Goal: Transaction & Acquisition: Purchase product/service

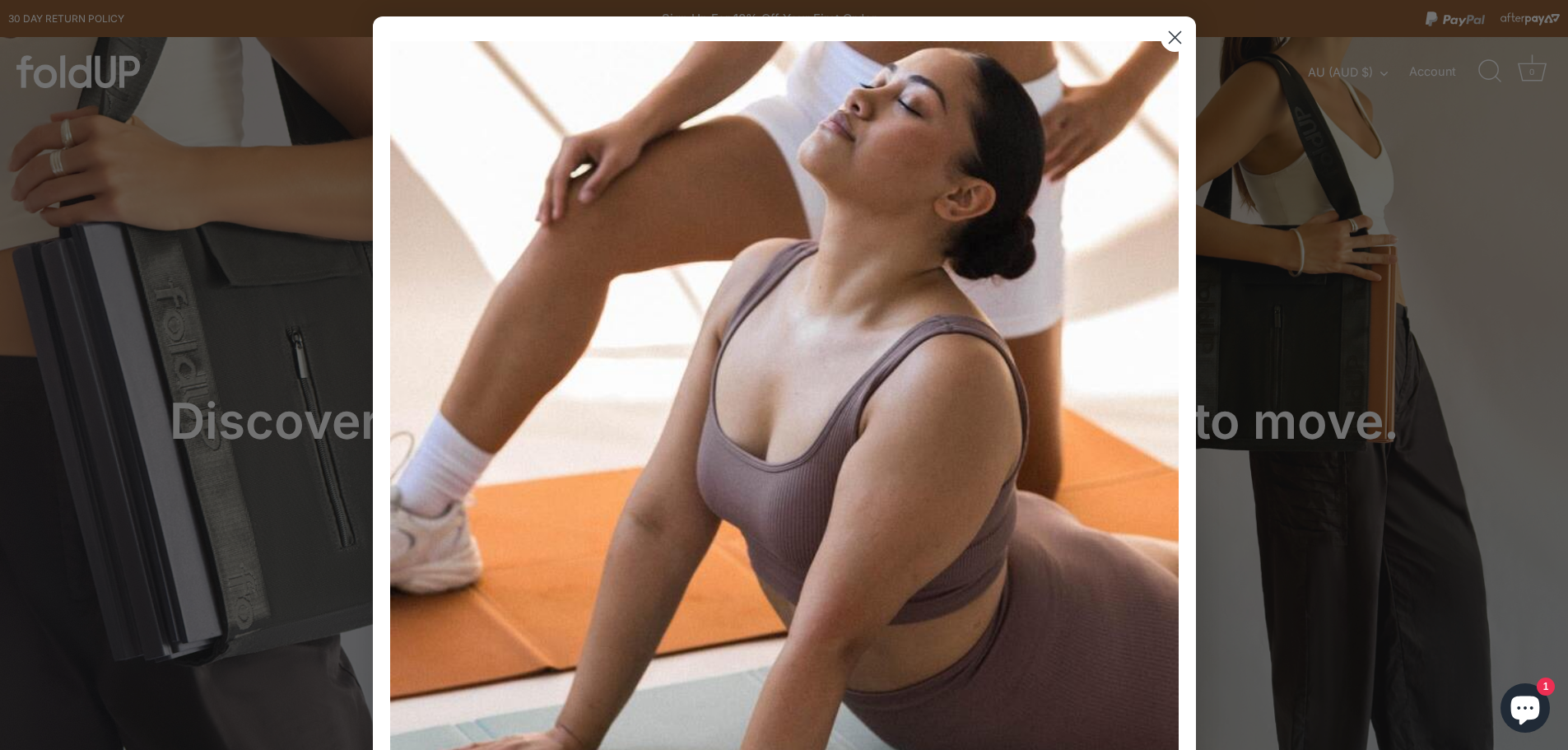
click at [1178, 30] on circle "Close dialog" at bounding box center [1174, 37] width 27 height 27
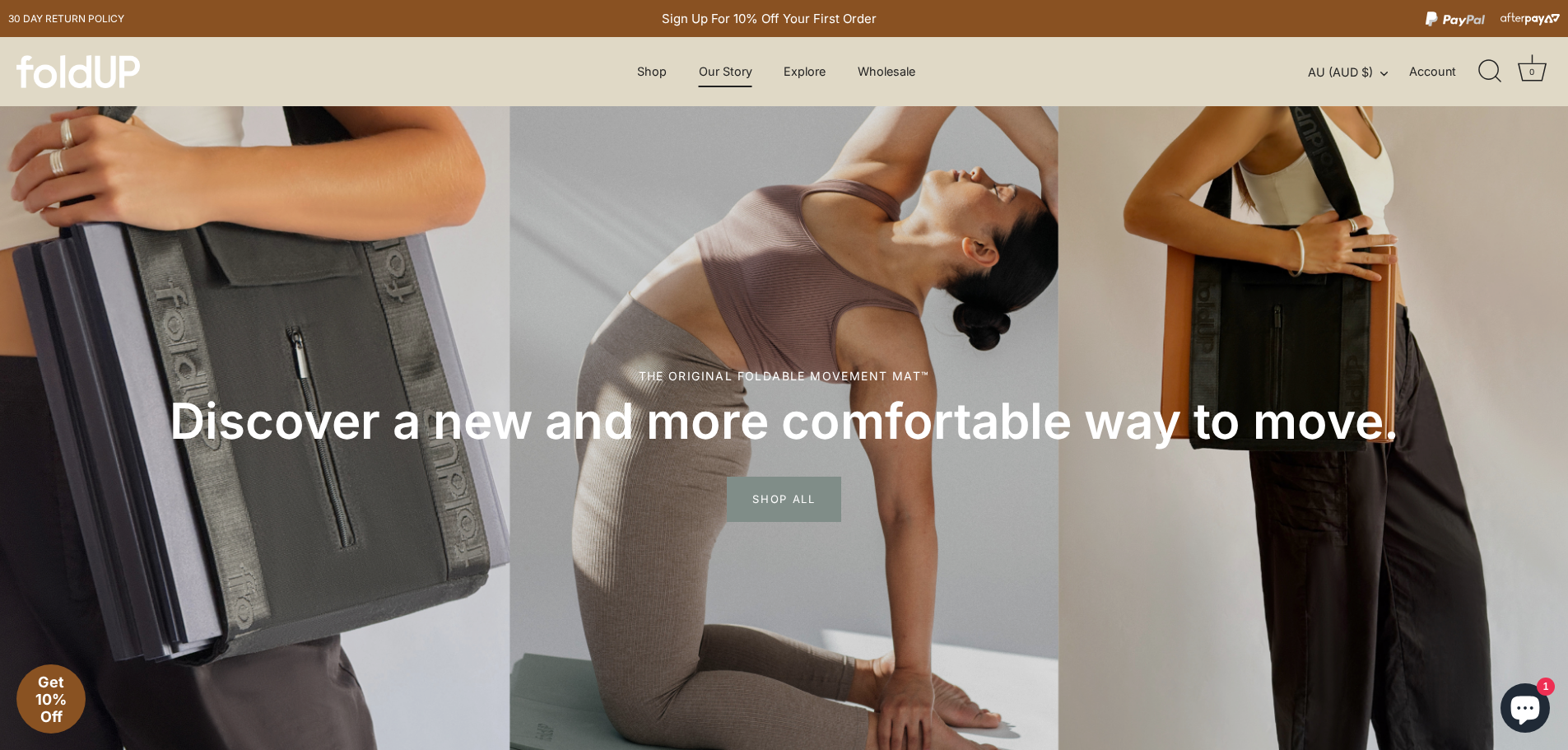
click at [715, 67] on link "Our Story" at bounding box center [725, 71] width 82 height 31
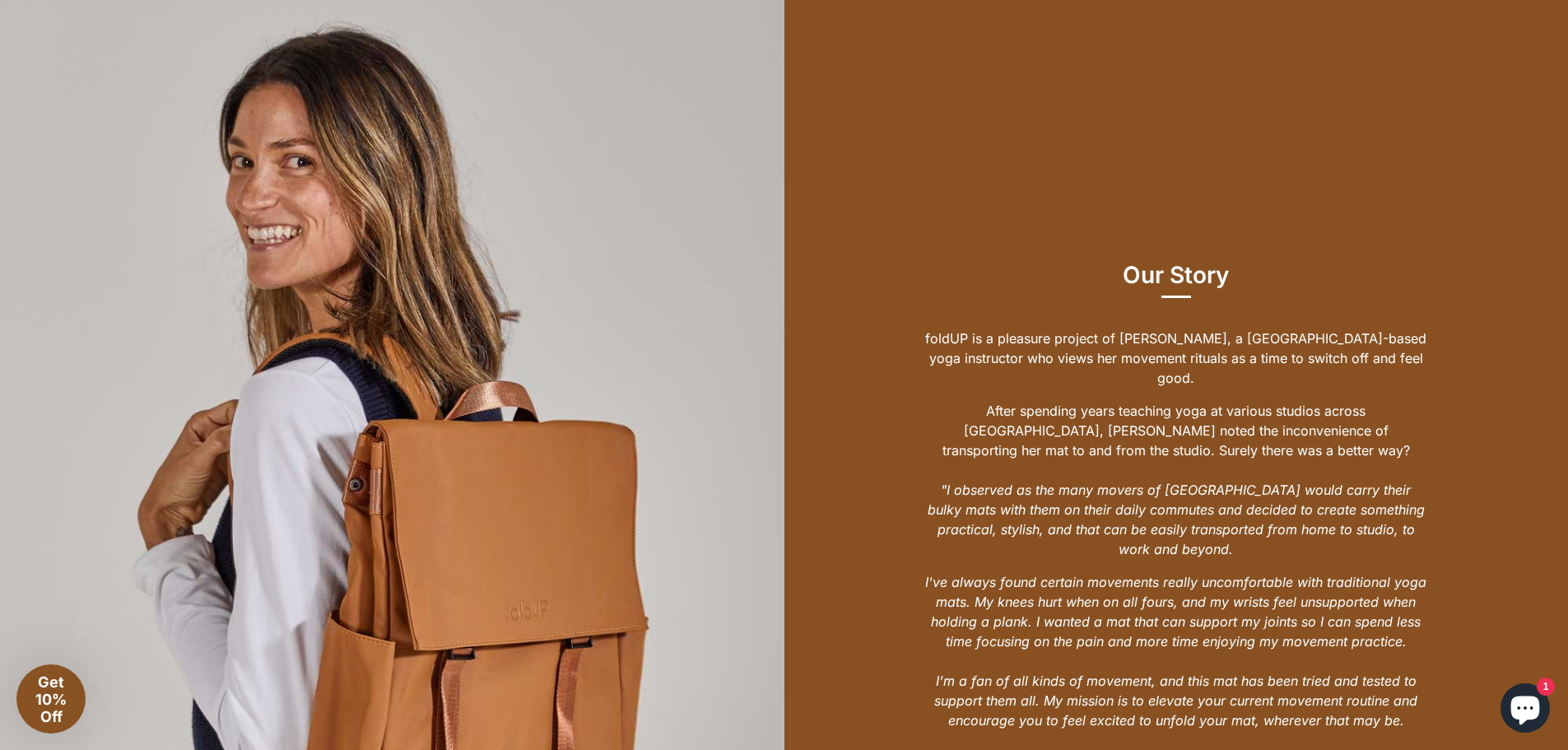
scroll to position [906, 0]
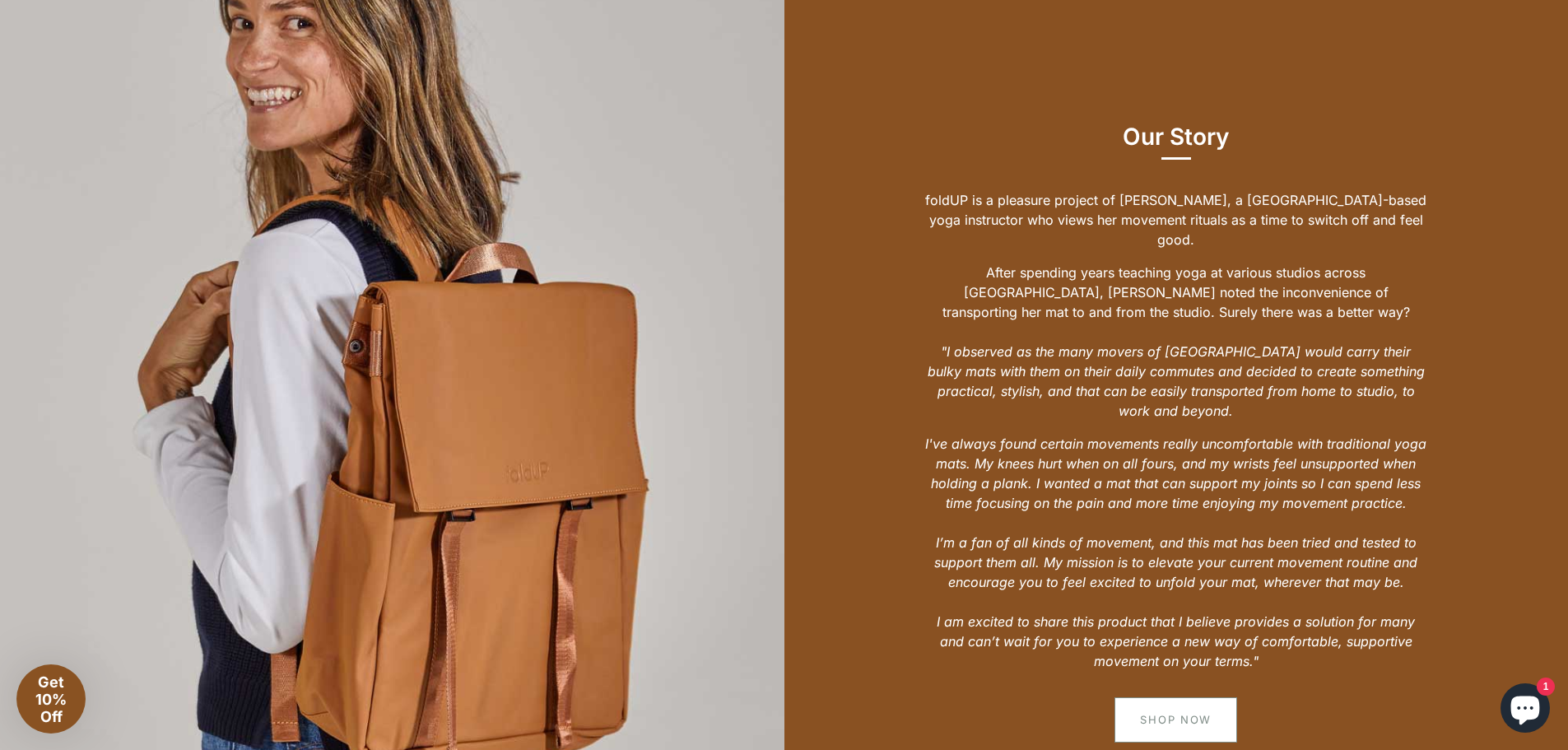
click at [1212, 708] on link "Shop Now" at bounding box center [1176, 720] width 123 height 45
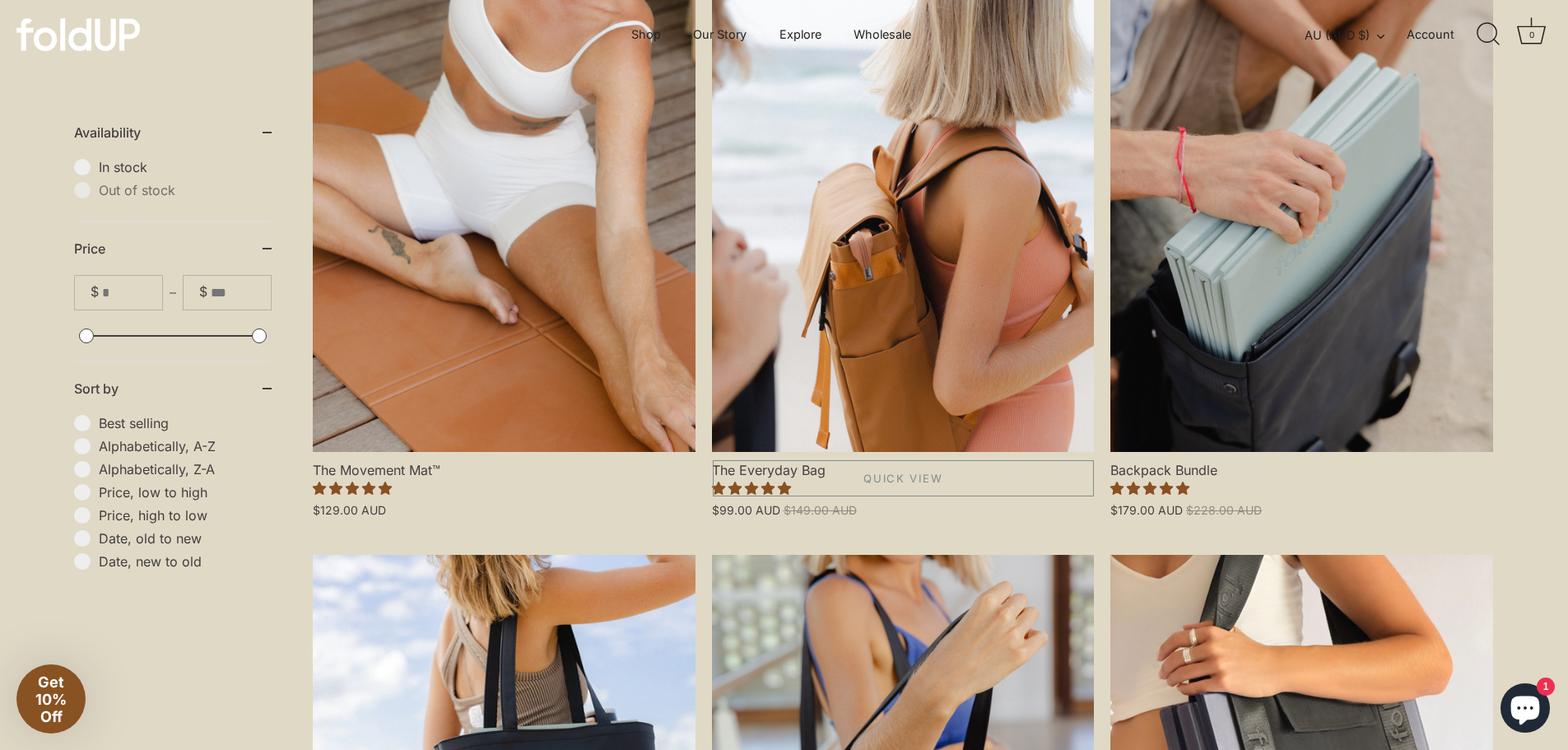
scroll to position [412, 0]
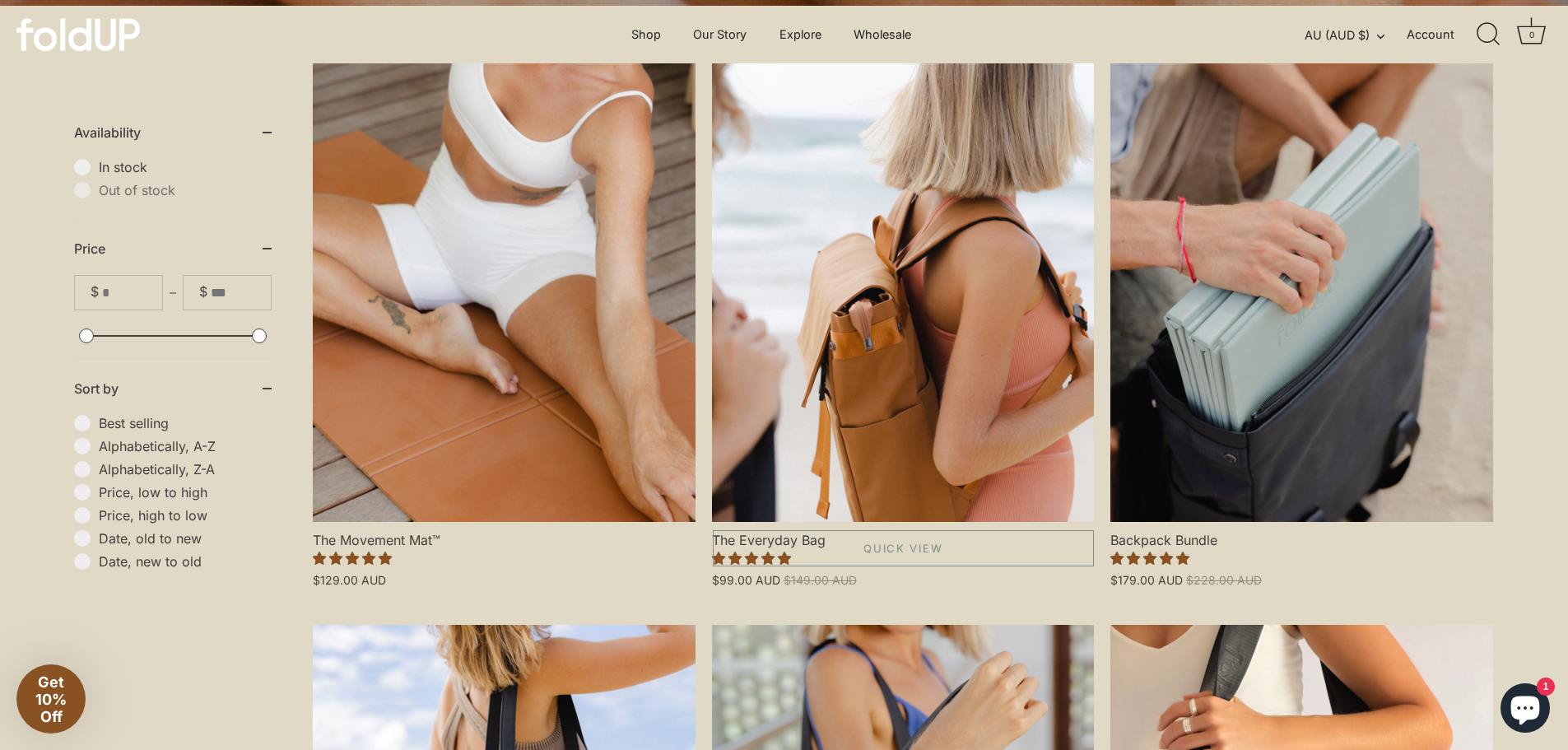
click at [850, 418] on link "The Everyday Bag" at bounding box center [903, 293] width 382 height 458
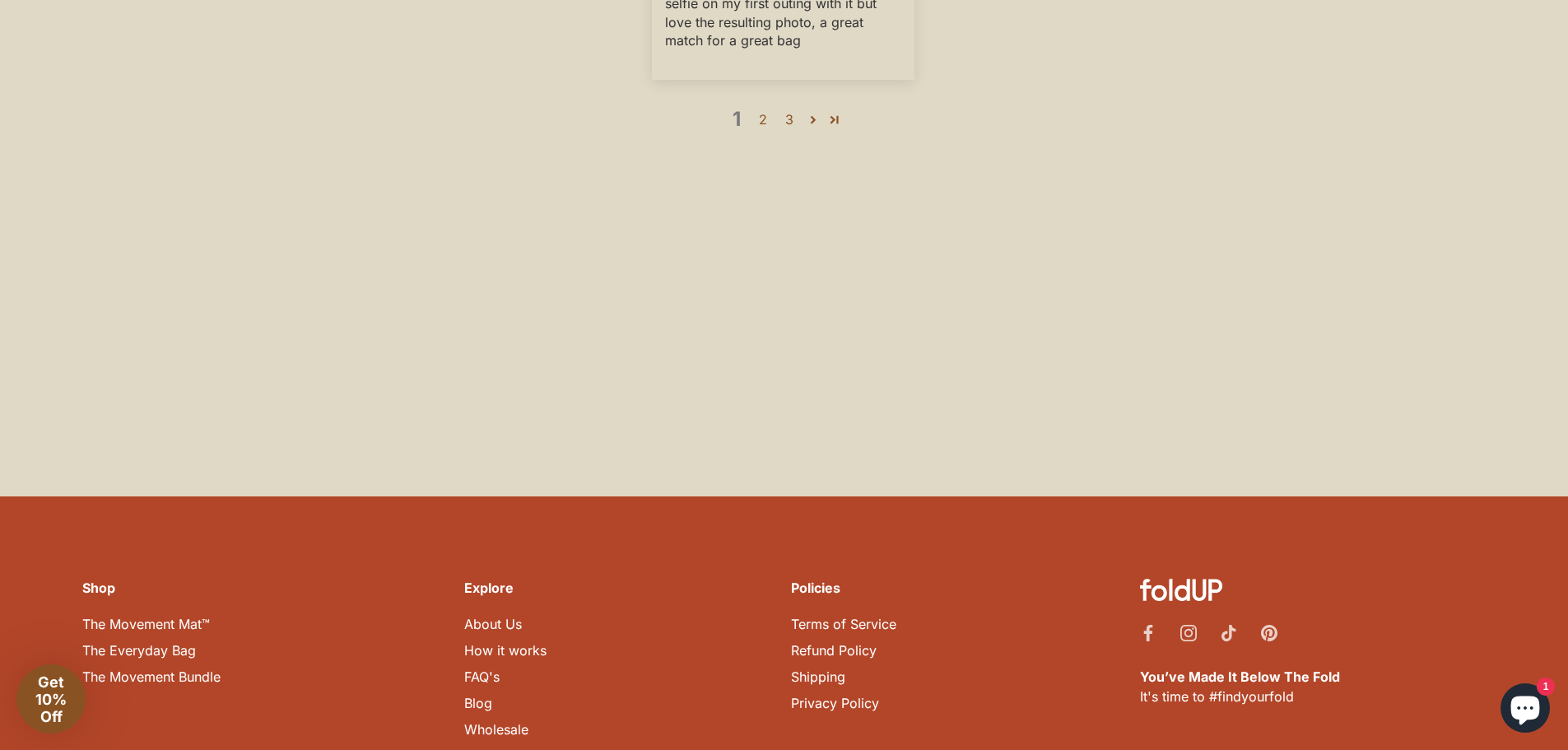
scroll to position [3972, 0]
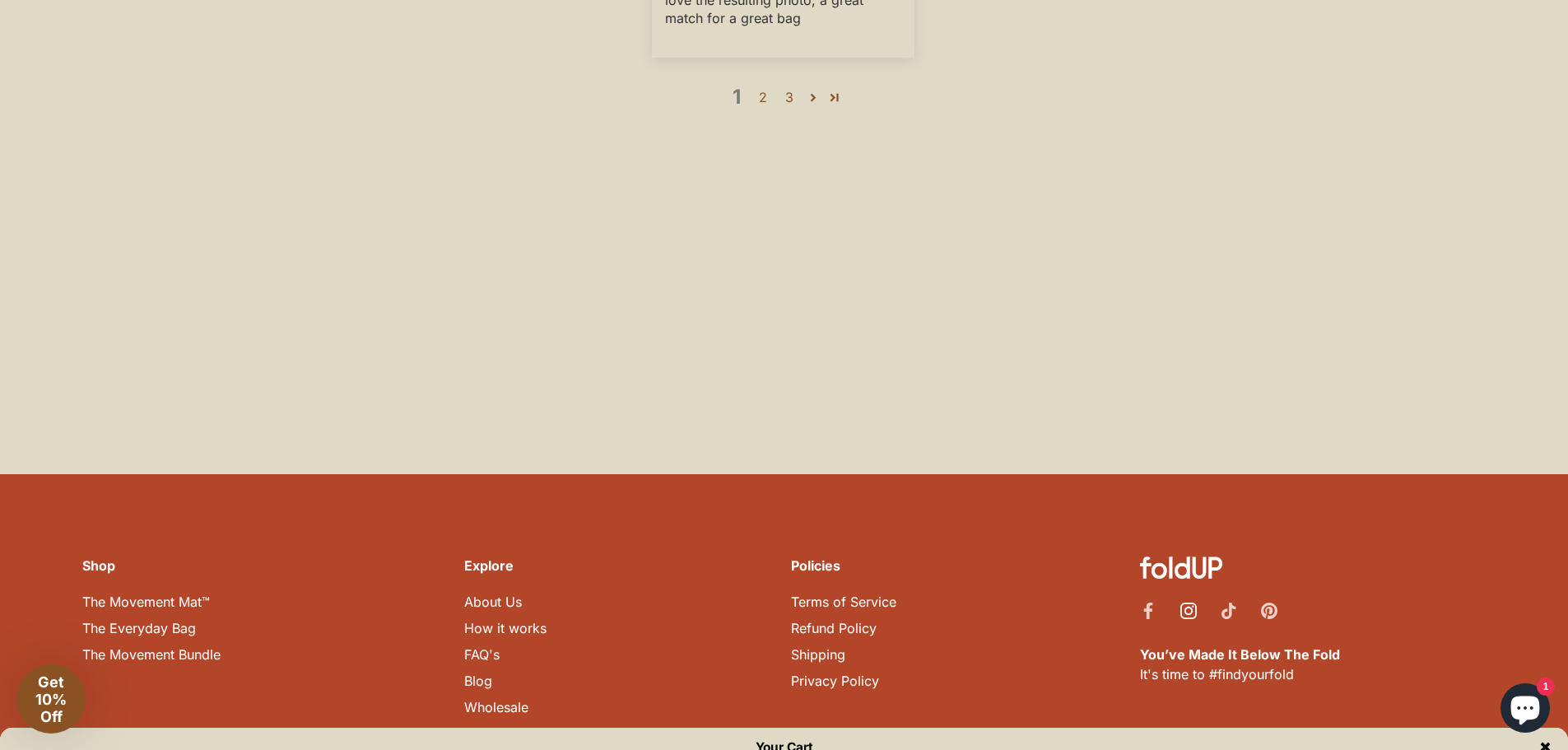
click at [1190, 603] on icon "Instagram" at bounding box center [1188, 611] width 16 height 16
